Goal: Information Seeking & Learning: Learn about a topic

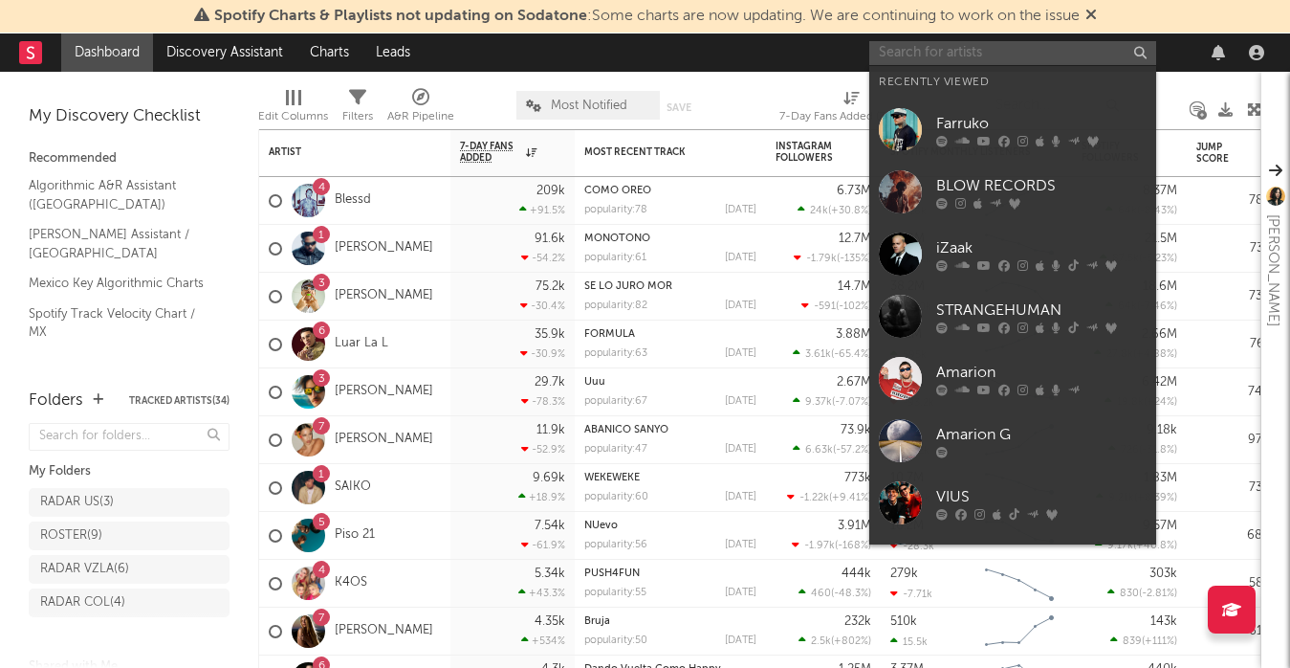
click at [961, 41] on input "text" at bounding box center [1012, 53] width 287 height 24
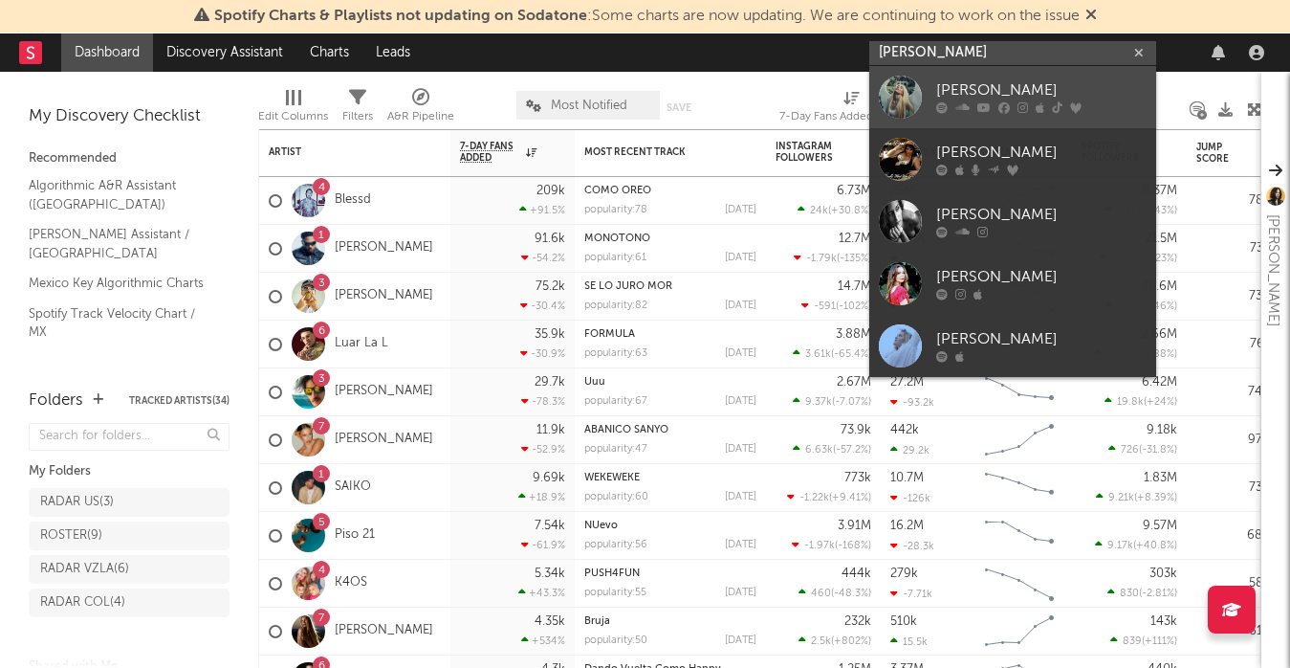
type input "[PERSON_NAME]"
click at [881, 89] on div at bounding box center [900, 97] width 43 height 43
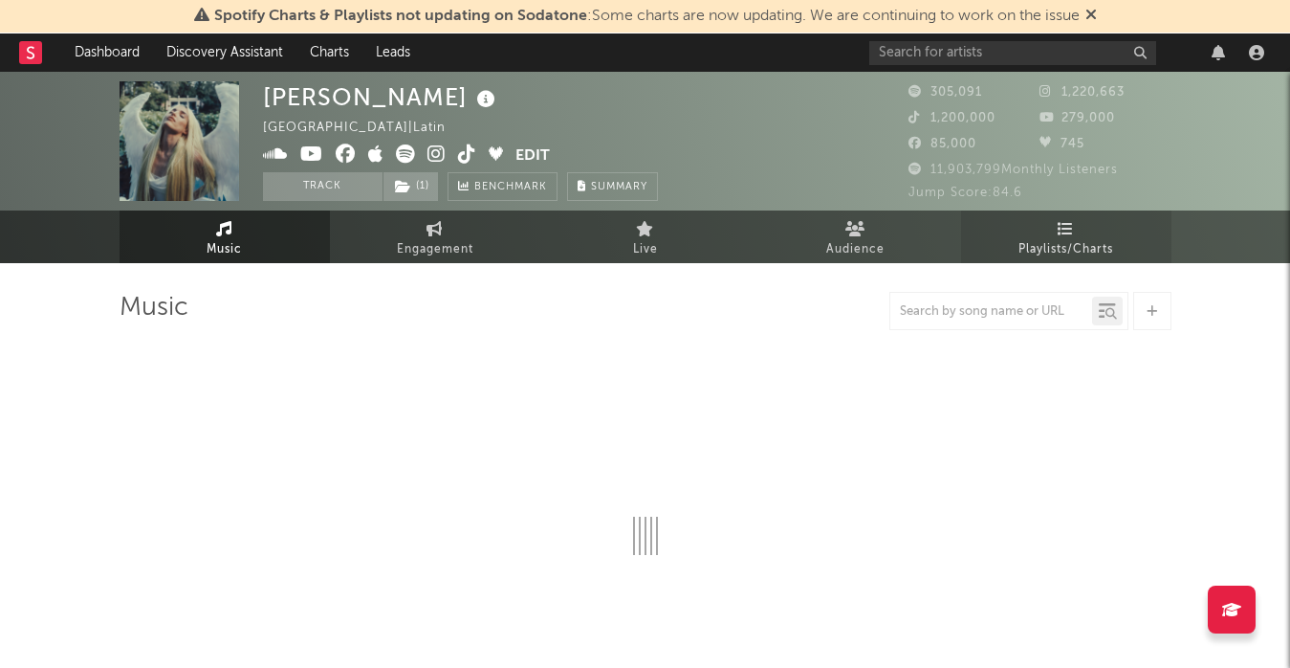
click at [1051, 244] on span "Playlists/Charts" at bounding box center [1066, 249] width 95 height 23
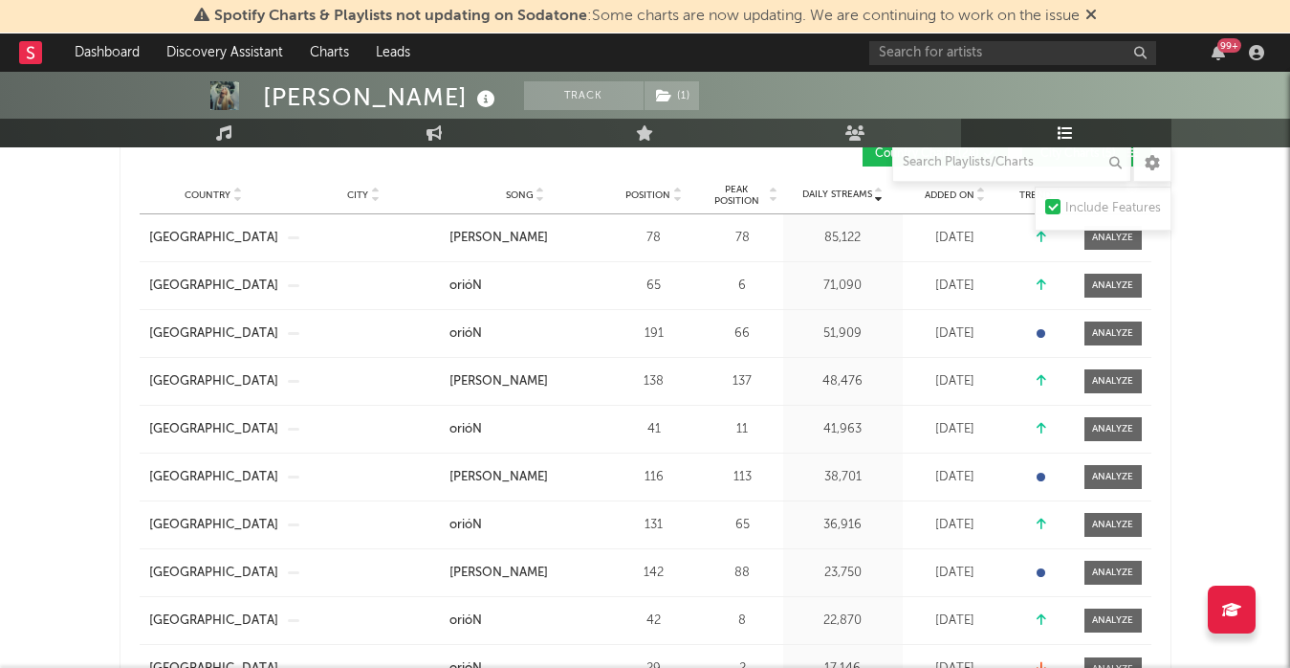
scroll to position [352, 0]
drag, startPoint x: 727, startPoint y: 385, endPoint x: 760, endPoint y: 385, distance: 33.5
click at [760, 385] on div "137" at bounding box center [743, 380] width 72 height 19
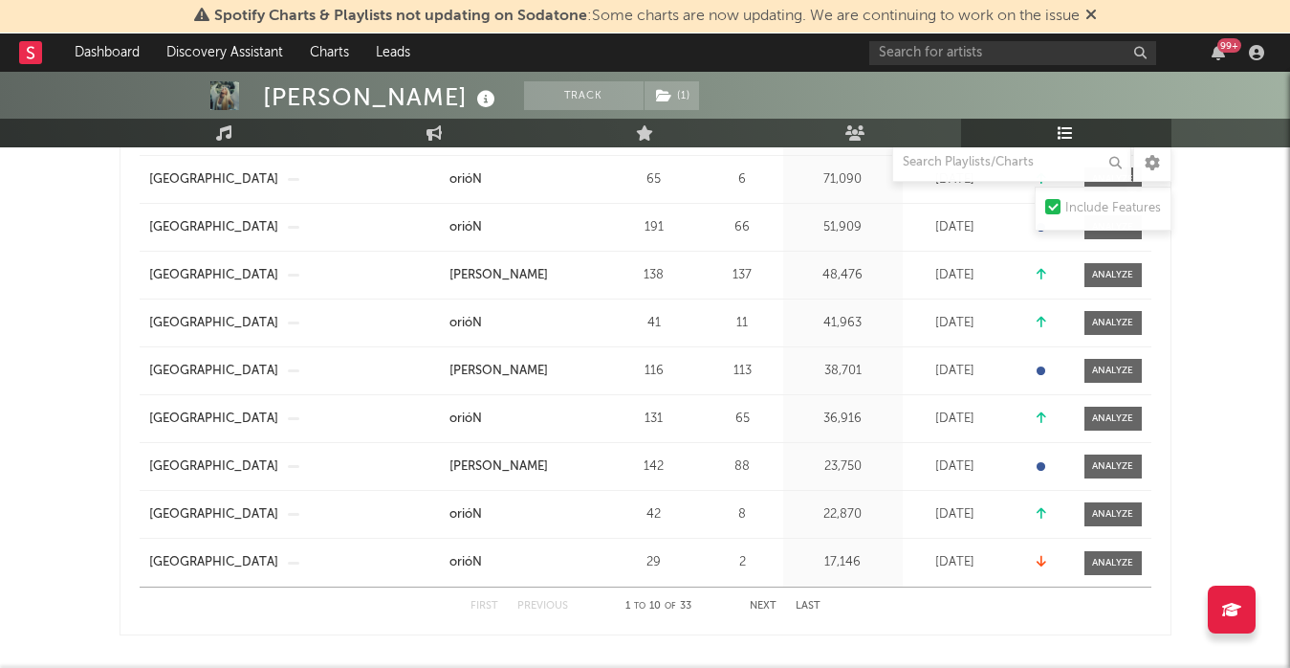
scroll to position [473, 0]
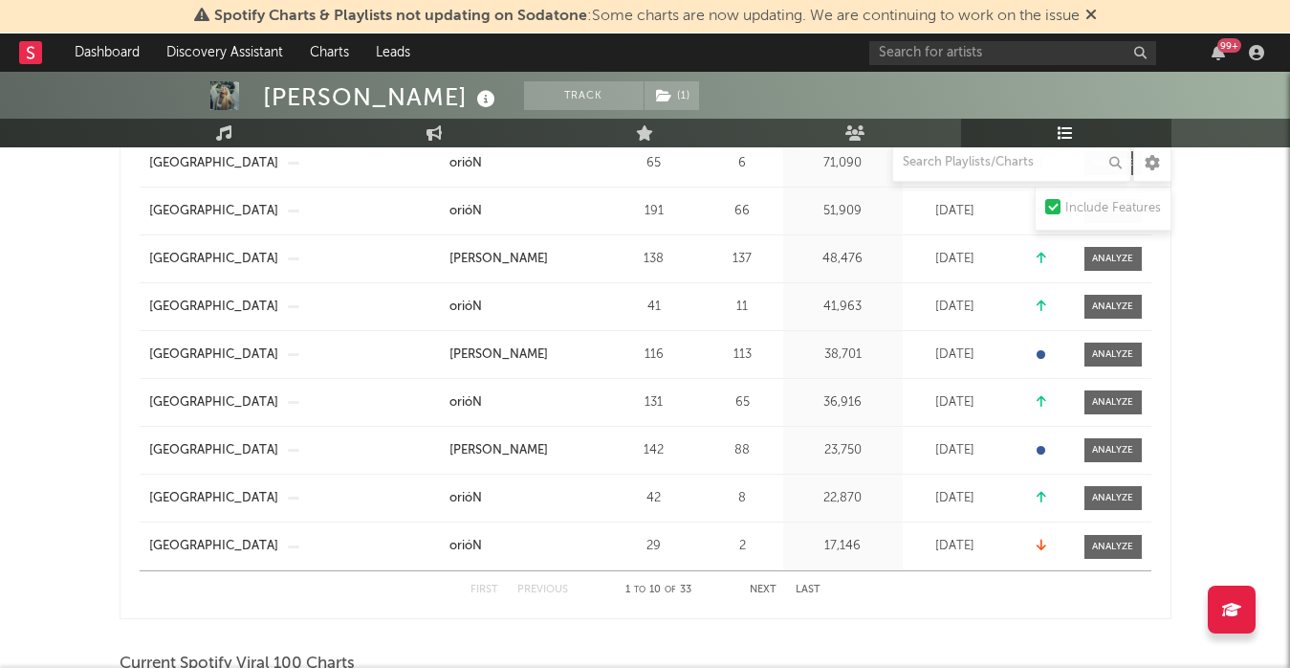
click at [770, 588] on button "Next" at bounding box center [763, 589] width 27 height 11
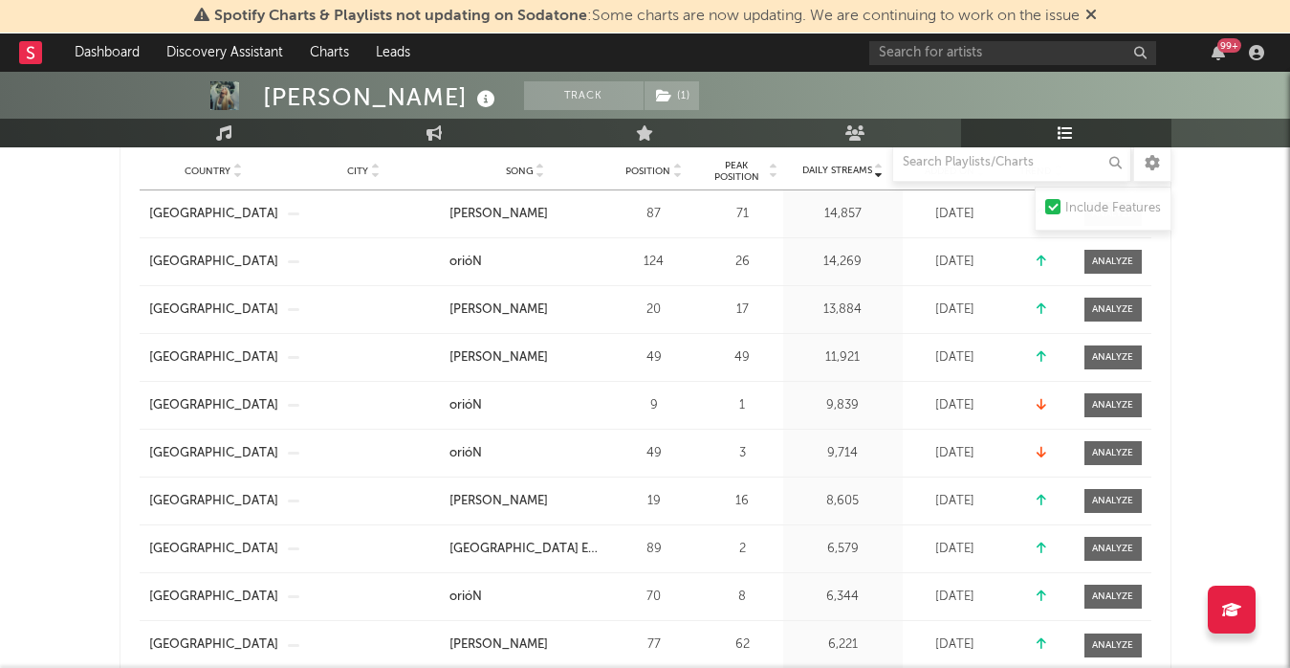
scroll to position [362, 0]
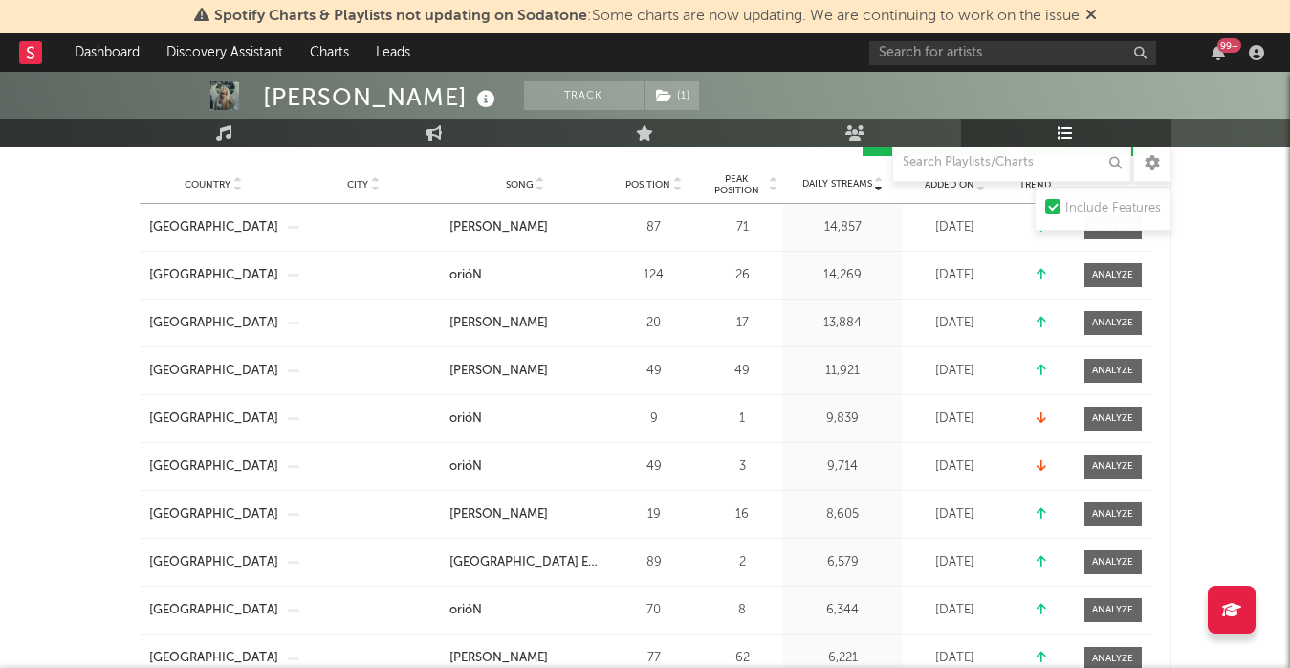
click at [536, 182] on icon at bounding box center [541, 181] width 10 height 8
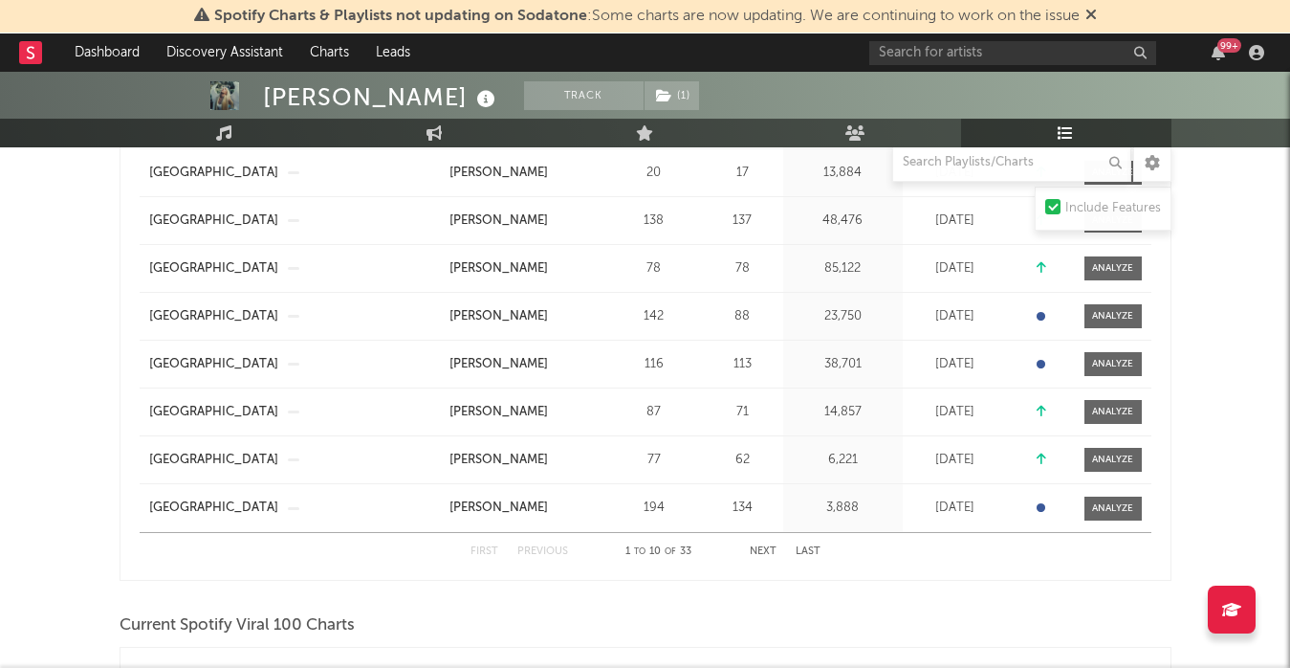
scroll to position [513, 0]
click at [763, 549] on button "Next" at bounding box center [763, 550] width 27 height 11
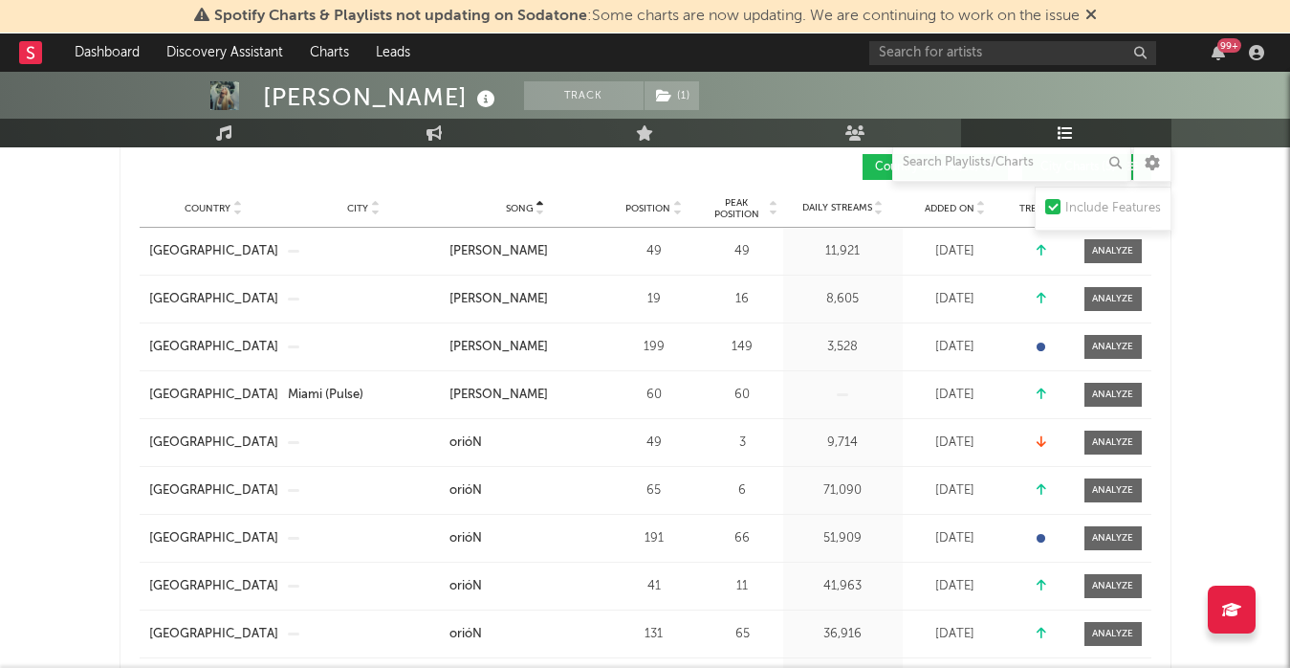
scroll to position [333, 0]
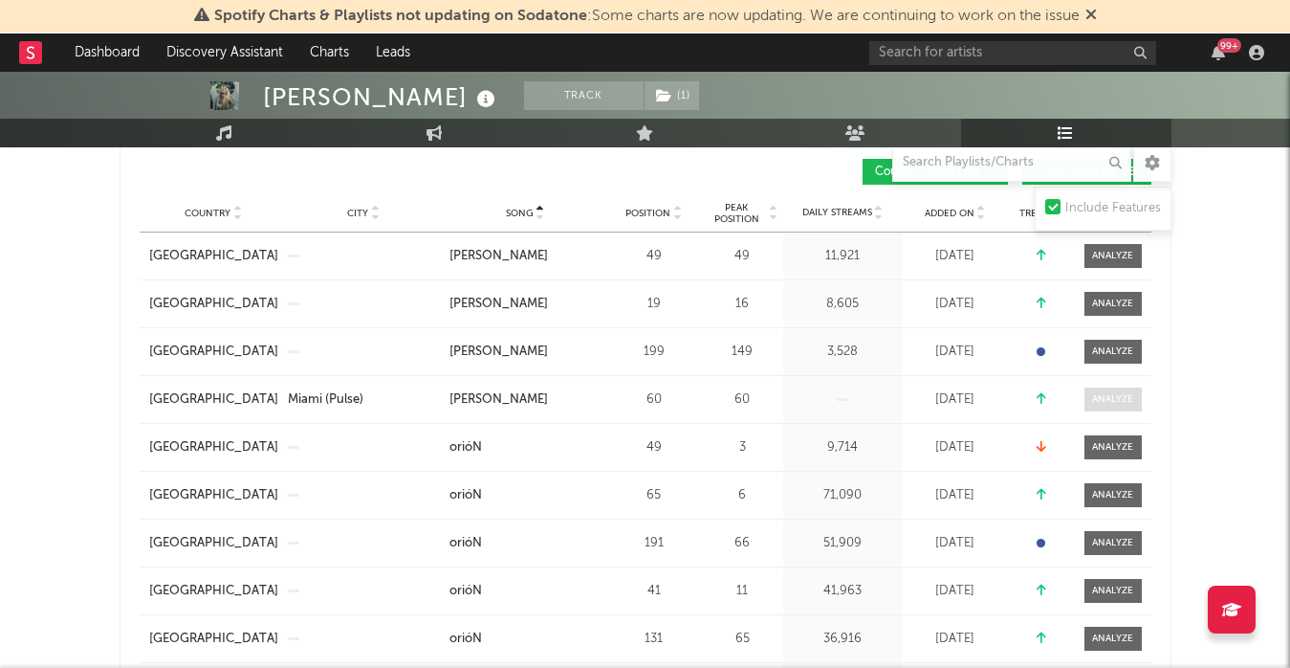
click at [1100, 402] on div at bounding box center [1112, 399] width 41 height 14
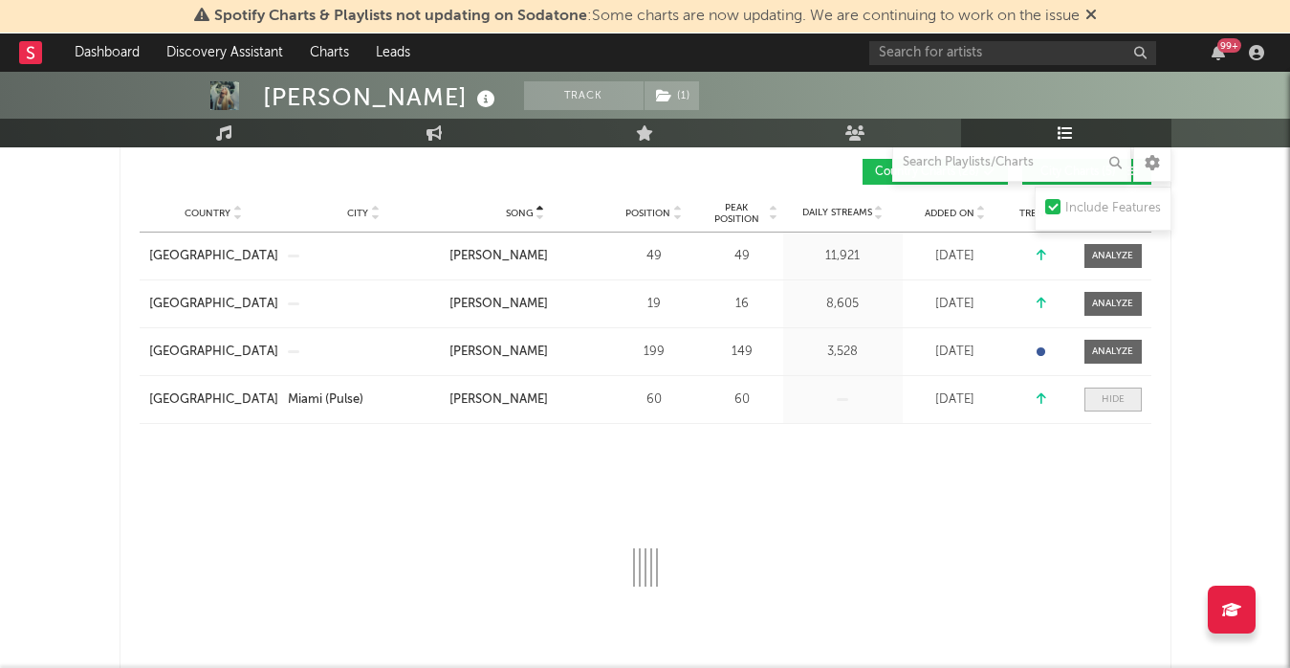
select select "1w"
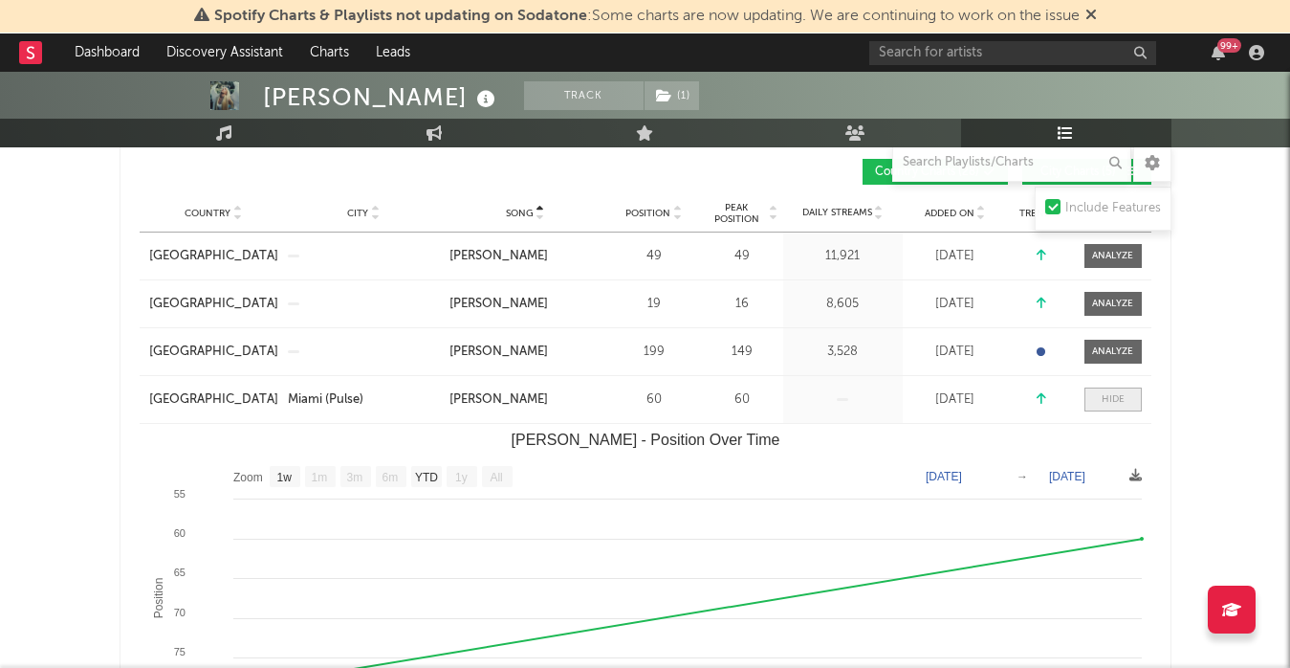
click at [1100, 402] on span at bounding box center [1113, 399] width 57 height 24
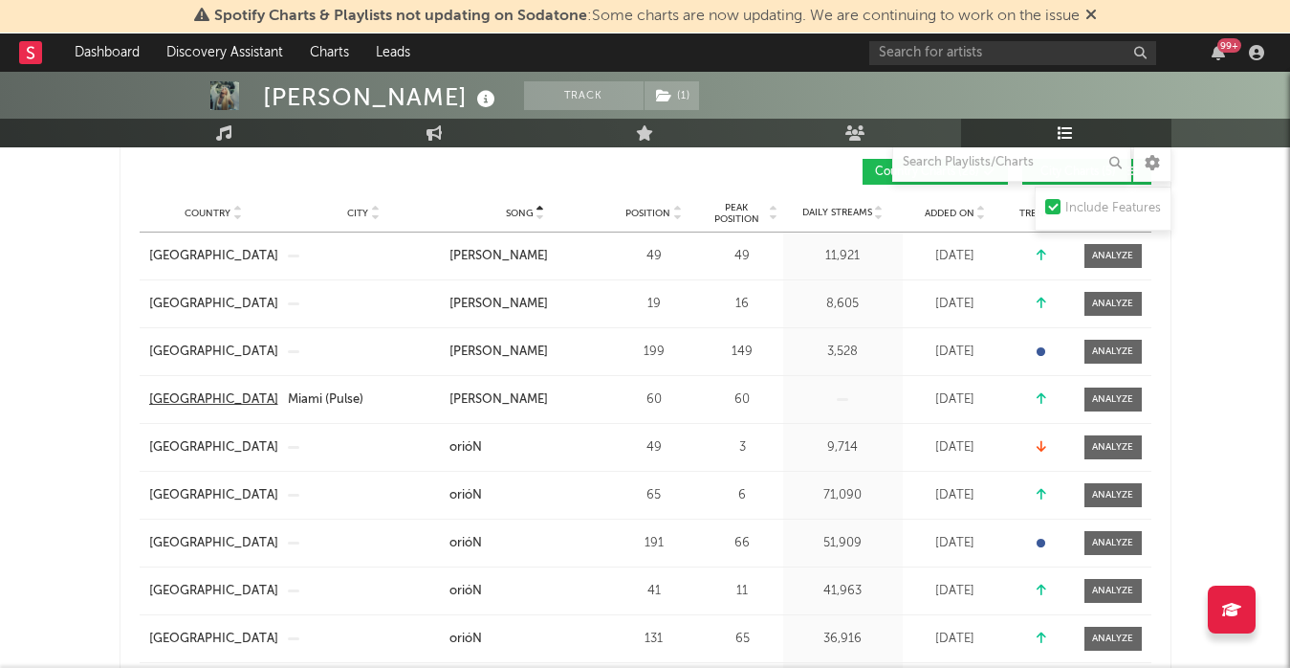
click at [205, 401] on div "[GEOGRAPHIC_DATA]" at bounding box center [213, 399] width 129 height 19
click at [319, 404] on div "Miami (Pulse)" at bounding box center [326, 399] width 76 height 19
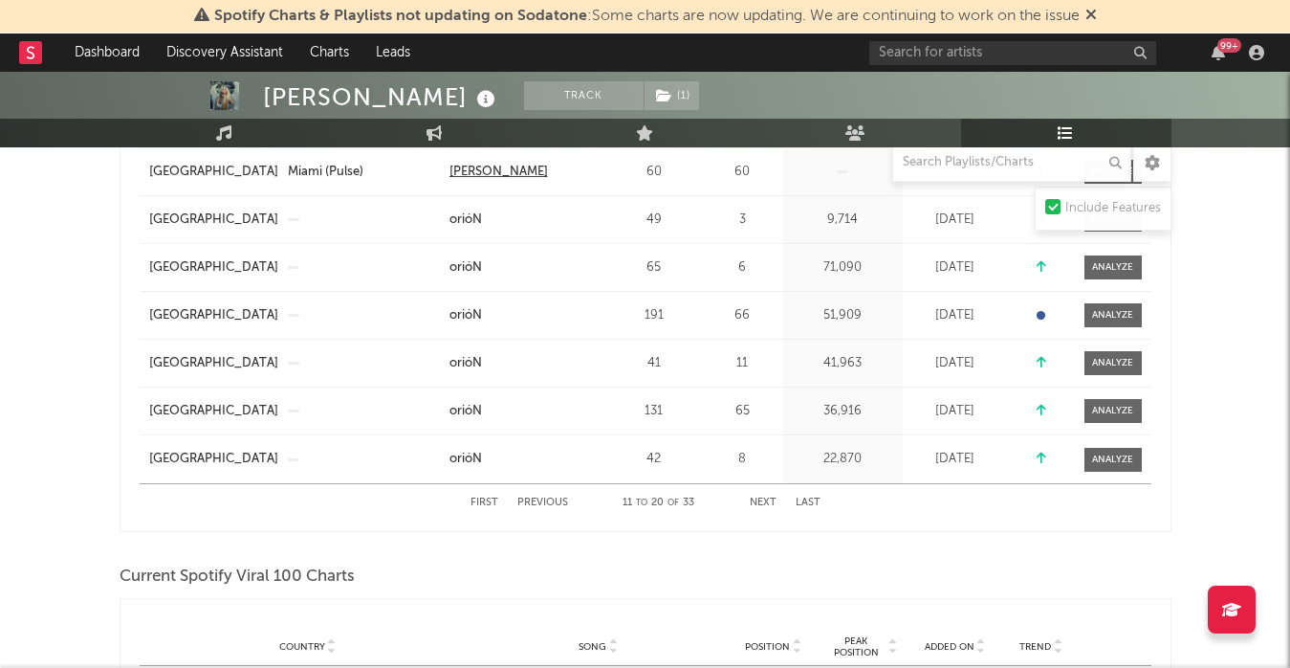
scroll to position [569, 0]
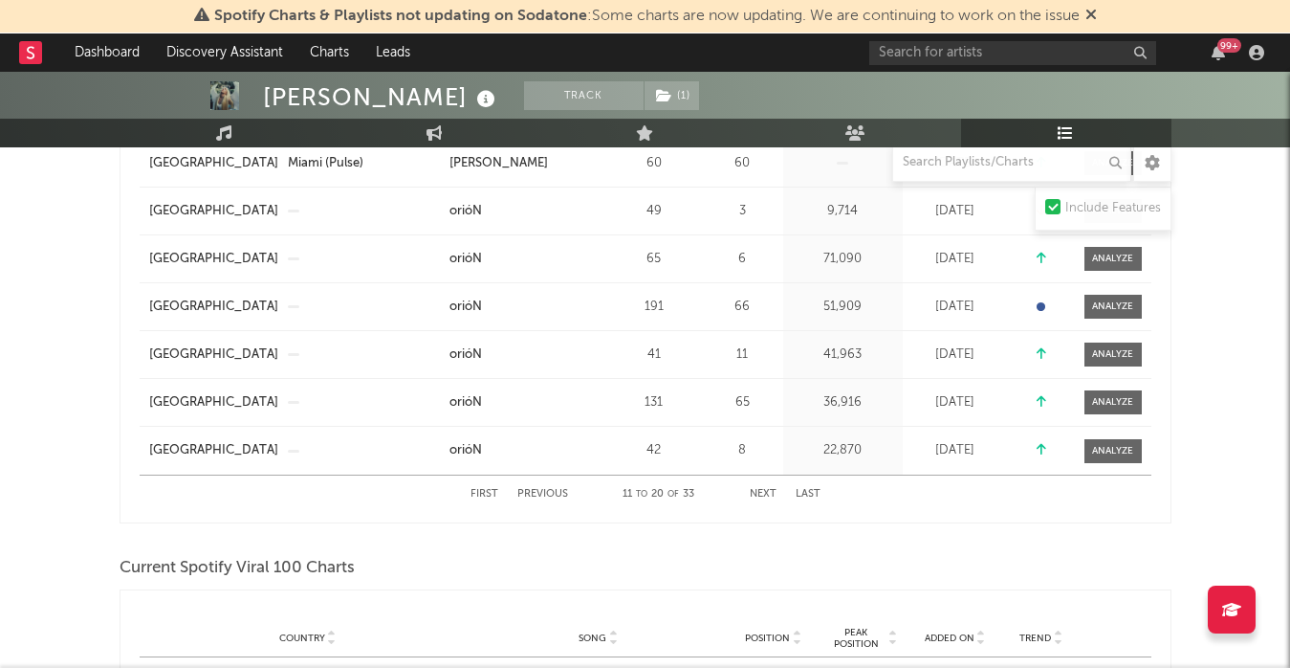
click at [539, 489] on button "Previous" at bounding box center [542, 494] width 51 height 11
